Goal: Task Accomplishment & Management: Complete application form

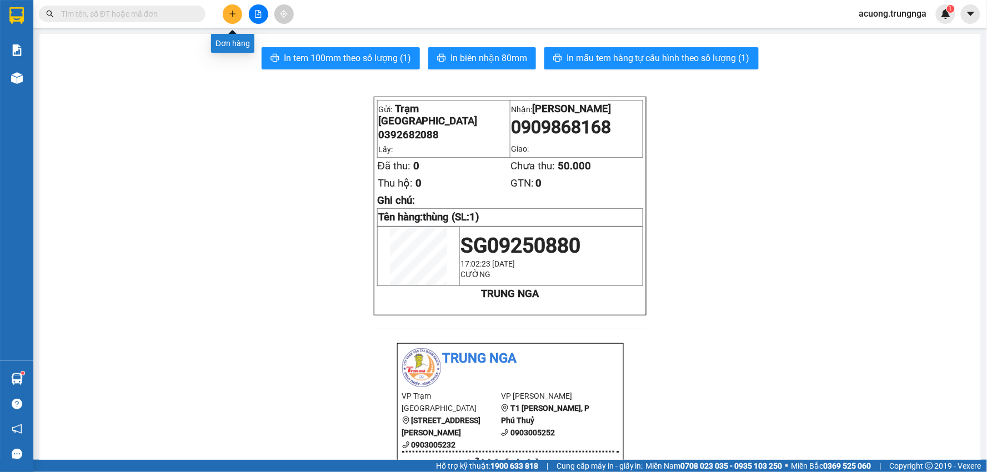
click at [234, 12] on icon "plus" at bounding box center [233, 14] width 8 height 8
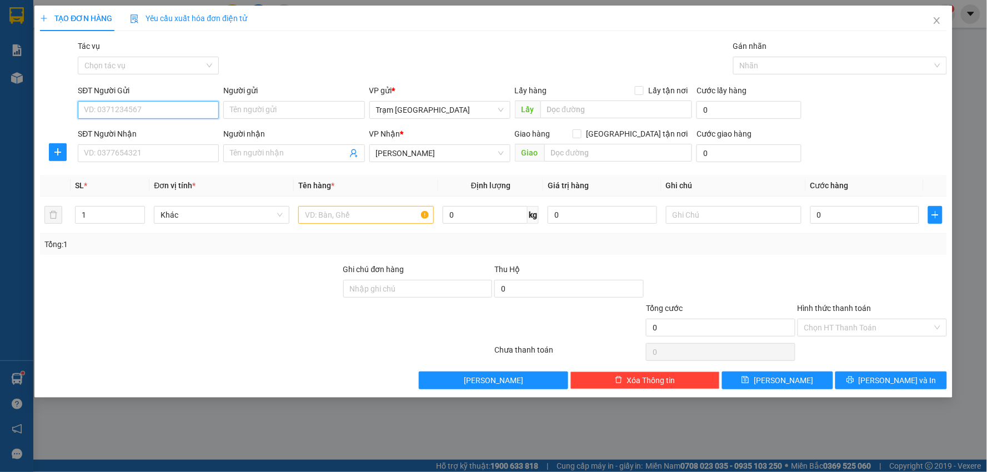
click at [167, 112] on input "SĐT Người Gửi" at bounding box center [148, 110] width 141 height 18
type input "0903765876"
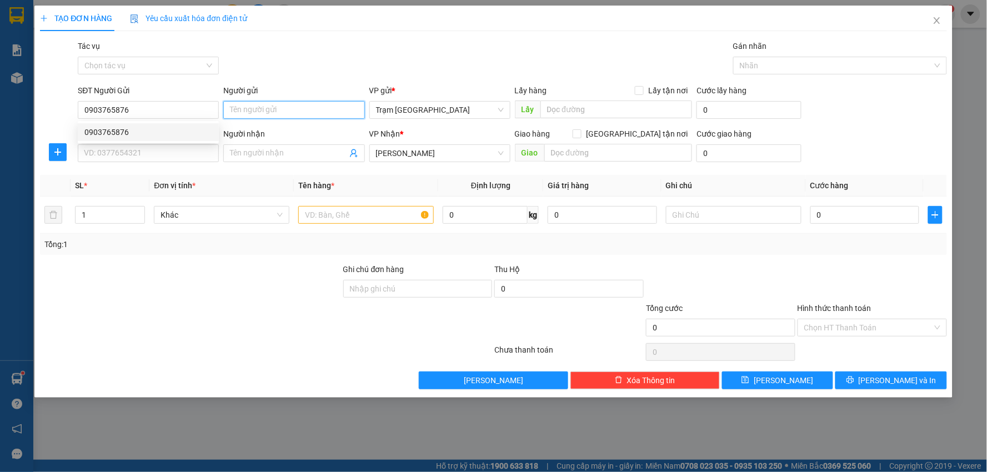
click at [288, 112] on input "Người gửi" at bounding box center [293, 110] width 141 height 18
click at [190, 152] on input "SĐT Người Nhận" at bounding box center [148, 153] width 141 height 18
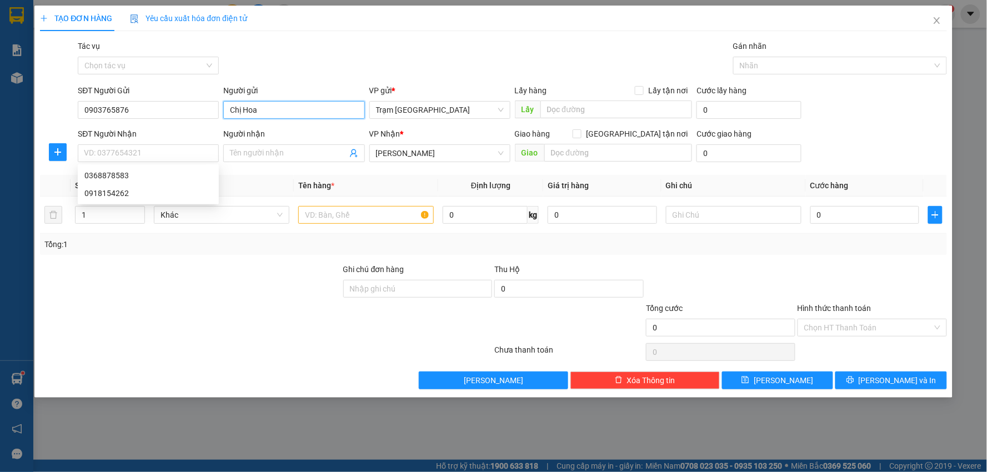
click at [248, 111] on input "Chị Hoa" at bounding box center [293, 110] width 141 height 18
type input "Chị Thoa"
click at [187, 152] on input "SĐT Người Nhận" at bounding box center [148, 153] width 141 height 18
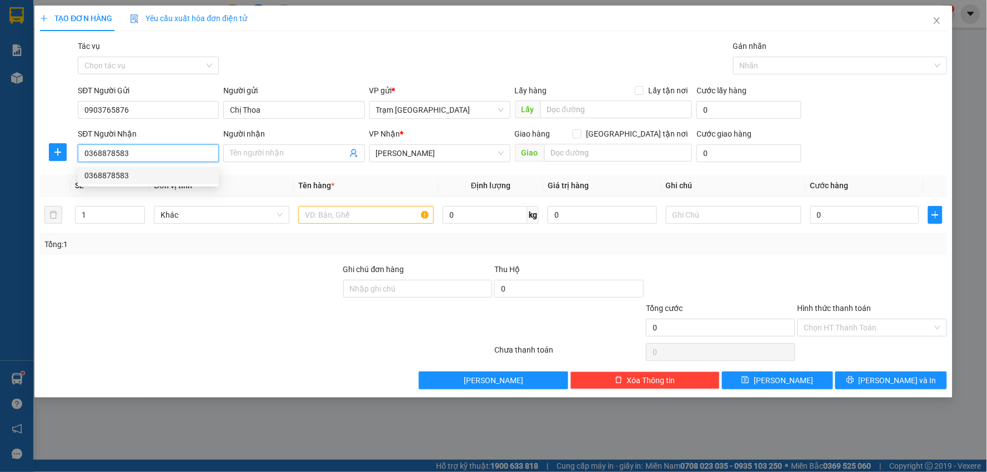
type input "0368878583"
type input "suoi cat"
type input "30.000"
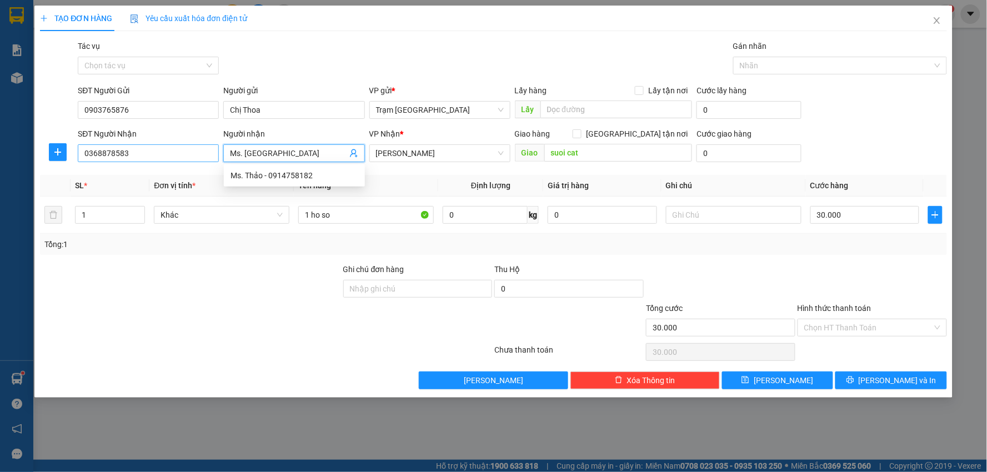
type input "Ms. [GEOGRAPHIC_DATA]"
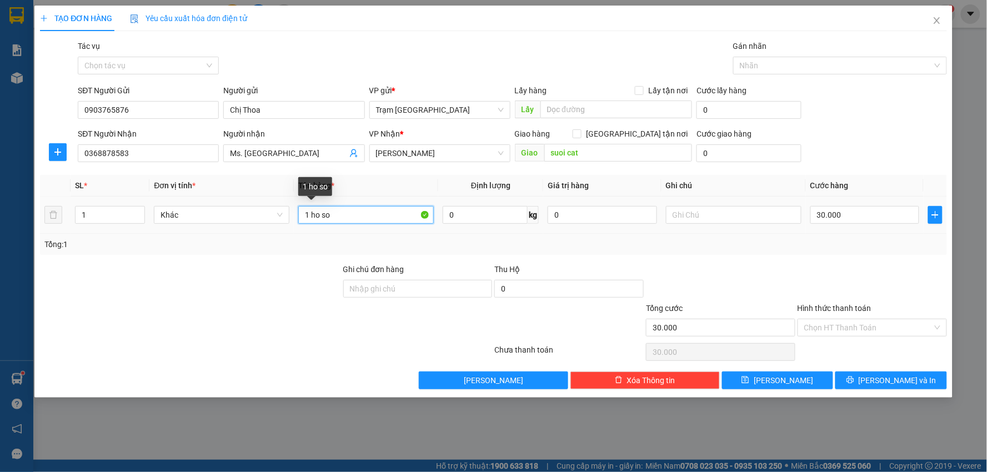
click at [334, 215] on input "1 ho so" at bounding box center [366, 215] width 136 height 18
drag, startPoint x: 347, startPoint y: 215, endPoint x: 229, endPoint y: 215, distance: 117.2
click at [229, 215] on tr "1 Khác 1 ho so 0 kg 0 30.000" at bounding box center [493, 215] width 907 height 37
type input "hồ sơ"
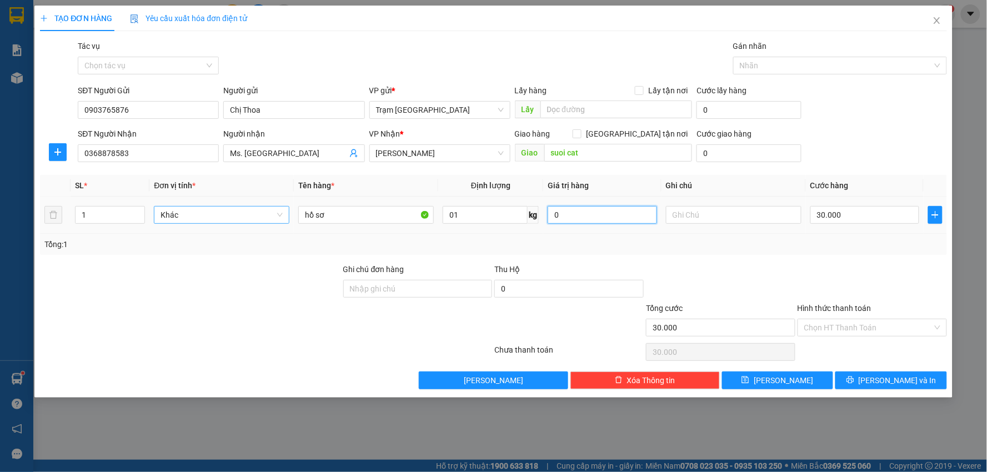
type input "1"
click at [854, 378] on icon "printer" at bounding box center [849, 380] width 7 height 7
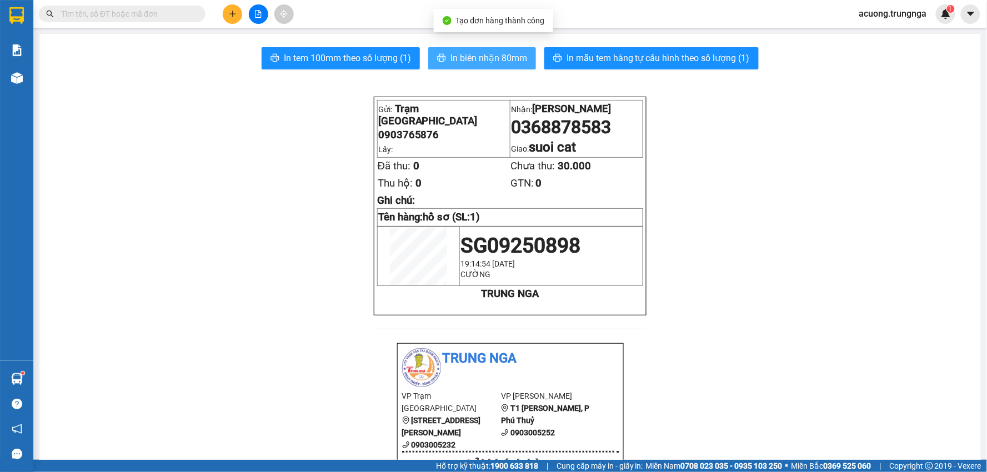
click at [469, 49] on button "In biên nhận 80mm" at bounding box center [482, 58] width 108 height 22
